Goal: Transaction & Acquisition: Purchase product/service

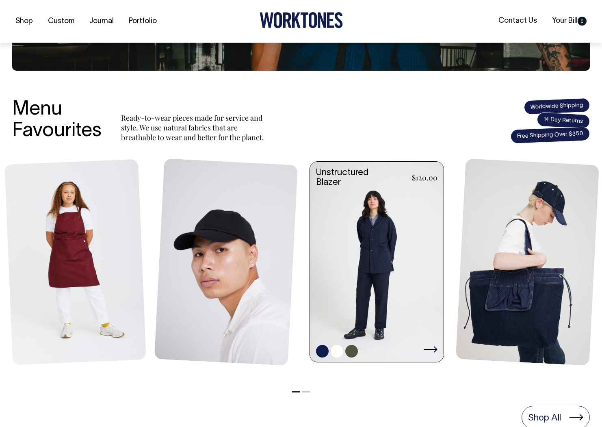
scroll to position [249, 0]
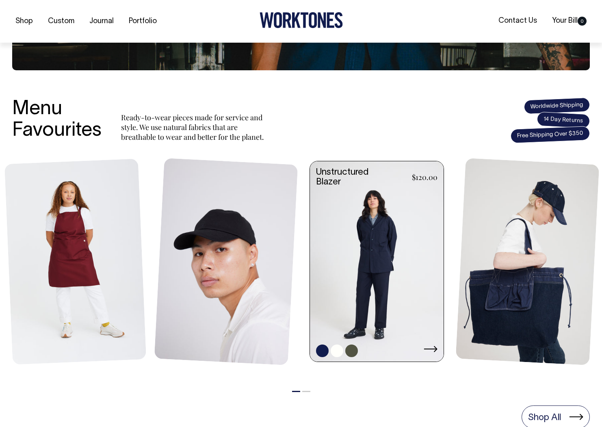
click at [394, 246] on link at bounding box center [377, 262] width 134 height 202
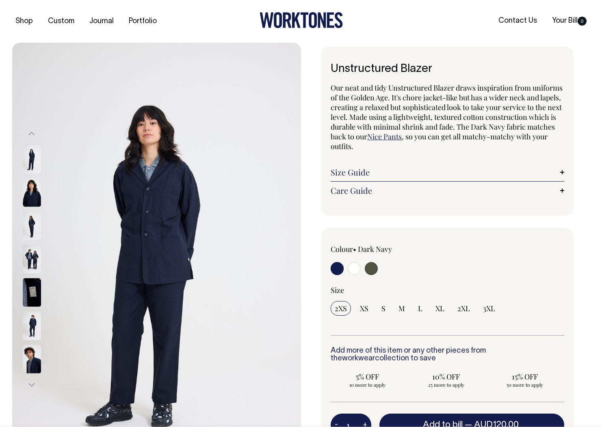
click at [28, 158] on img at bounding box center [32, 159] width 18 height 28
click at [357, 267] on input "radio" at bounding box center [354, 268] width 13 height 13
radio input "true"
select select "Off-White"
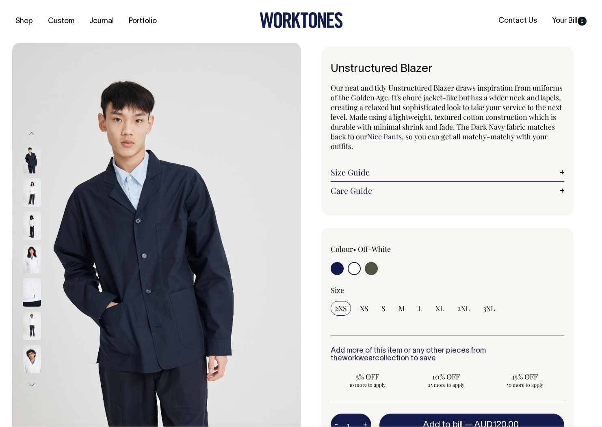
click at [31, 186] on img at bounding box center [32, 192] width 18 height 28
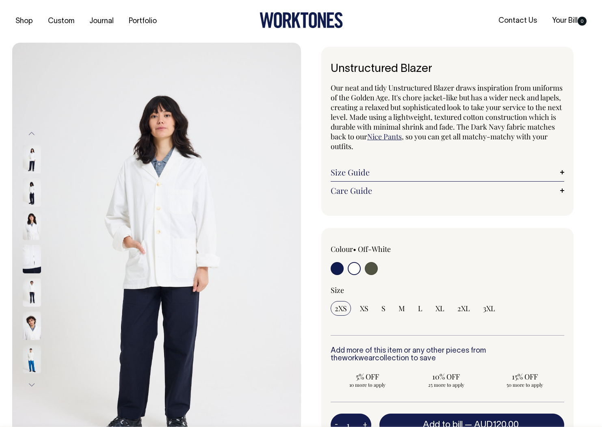
click at [30, 151] on img at bounding box center [32, 159] width 18 height 28
drag, startPoint x: 29, startPoint y: 191, endPoint x: 28, endPoint y: 195, distance: 4.5
click at [29, 191] on img at bounding box center [32, 192] width 18 height 28
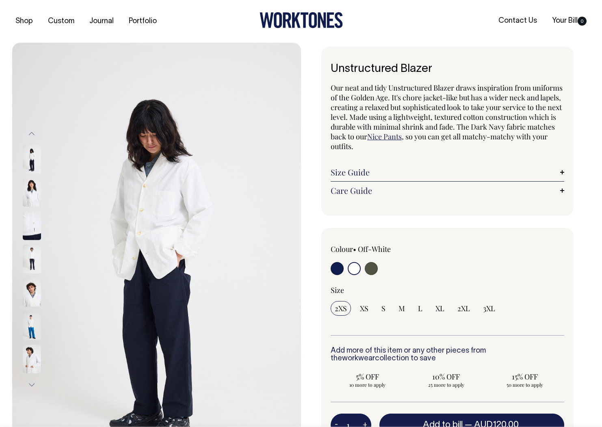
click at [27, 207] on img at bounding box center [32, 192] width 18 height 28
click at [32, 191] on img at bounding box center [32, 192] width 18 height 28
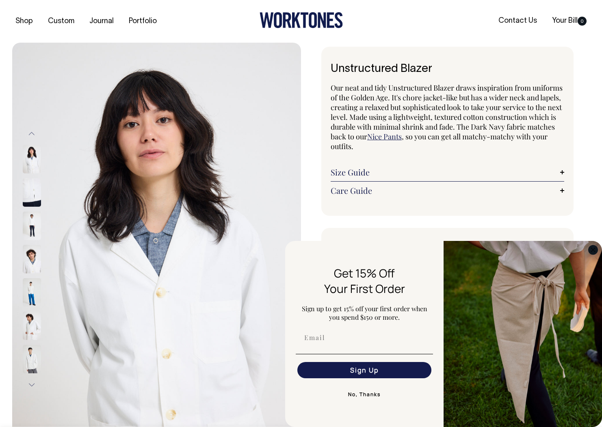
click at [594, 252] on circle "Close dialog" at bounding box center [593, 249] width 9 height 9
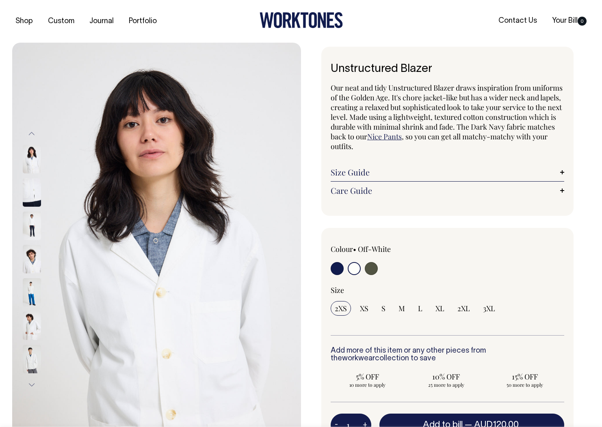
click at [28, 224] on img at bounding box center [32, 226] width 18 height 28
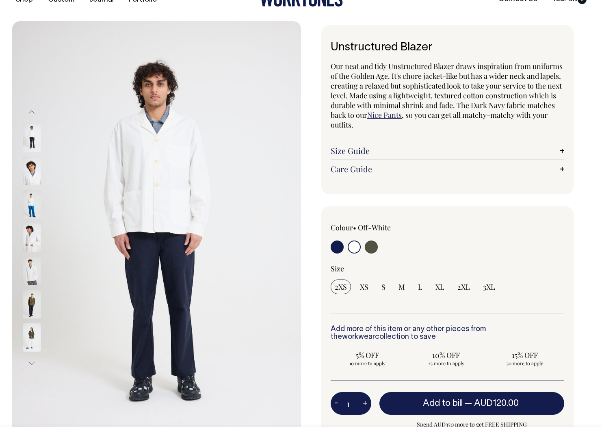
scroll to position [23, 0]
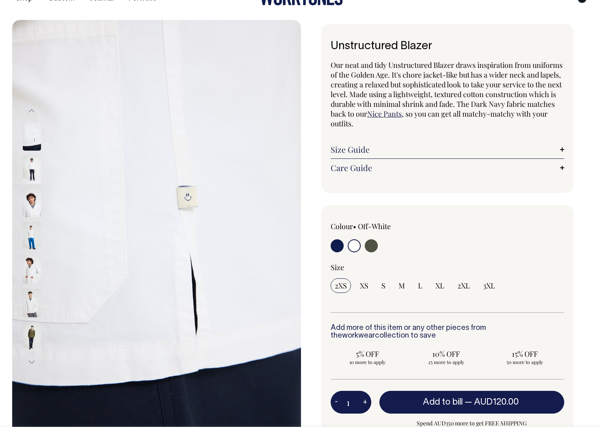
click at [33, 235] on img at bounding box center [32, 236] width 18 height 28
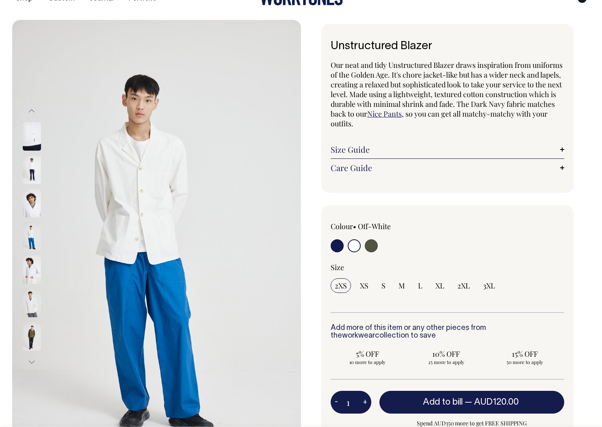
click at [26, 268] on div at bounding box center [42, 403] width 41 height 1832
click at [26, 276] on img at bounding box center [32, 269] width 18 height 28
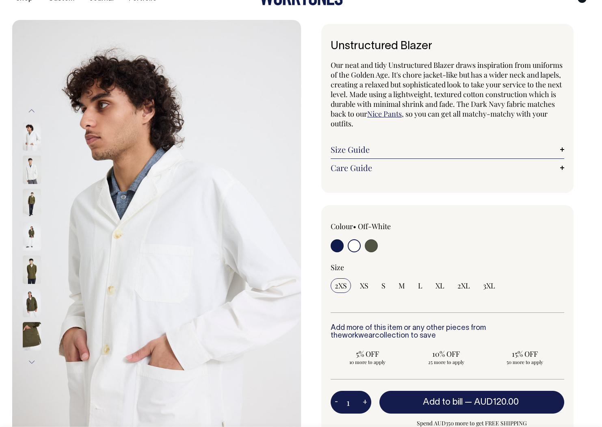
click at [26, 234] on img at bounding box center [32, 236] width 18 height 28
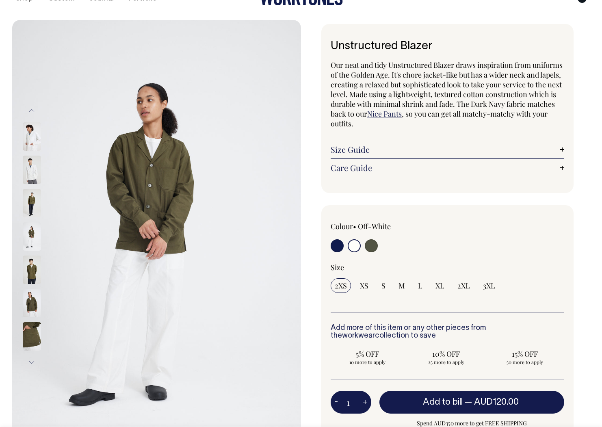
click at [30, 172] on div at bounding box center [42, 270] width 41 height 1832
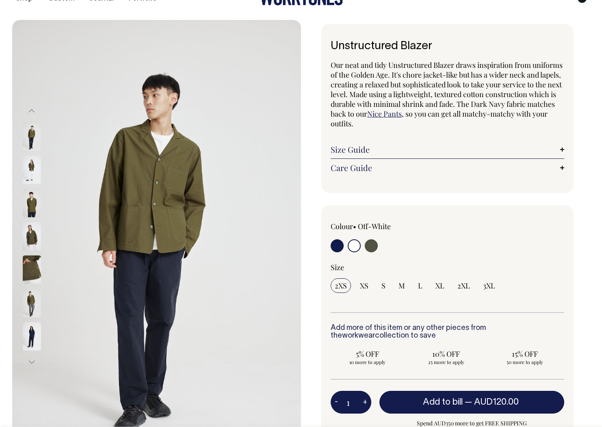
click at [29, 160] on img at bounding box center [32, 170] width 18 height 28
